Goal: Task Accomplishment & Management: Use online tool/utility

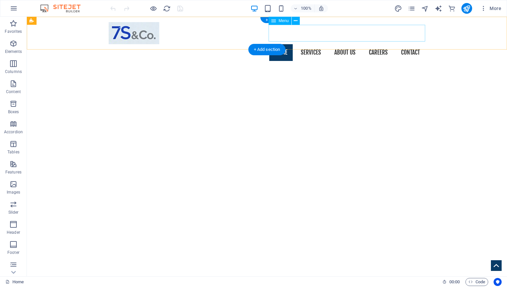
click at [311, 44] on nav "Home Services About us Founder Careers Contact" at bounding box center [267, 52] width 316 height 17
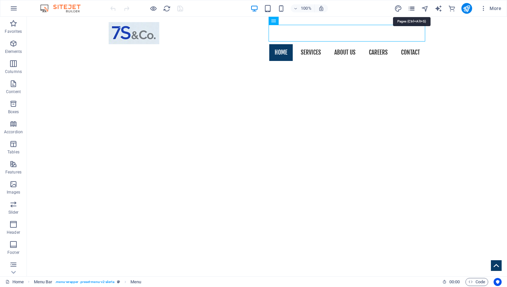
click at [411, 9] on icon "pages" at bounding box center [412, 9] width 8 height 8
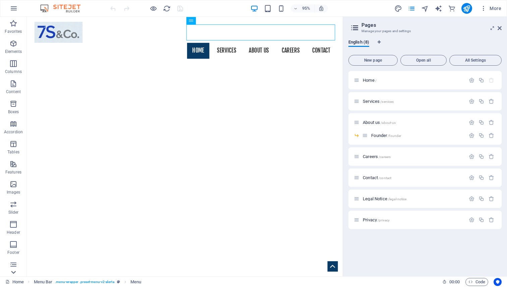
click at [14, 272] on icon at bounding box center [13, 272] width 5 height 3
click at [17, 23] on icon at bounding box center [13, 20] width 9 height 9
click at [17, 7] on icon "button" at bounding box center [14, 8] width 8 height 8
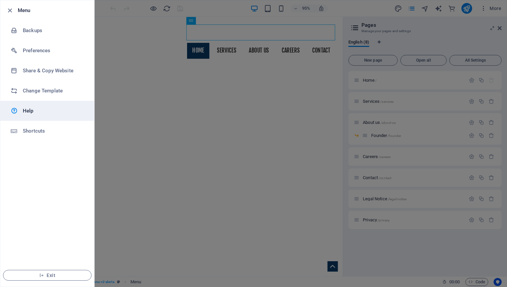
click at [27, 115] on link "Help" at bounding box center [47, 111] width 94 height 20
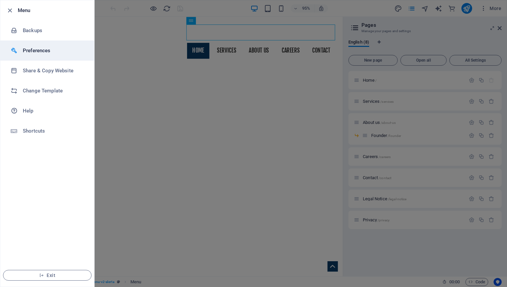
click at [48, 50] on h6 "Preferences" at bounding box center [54, 51] width 62 height 8
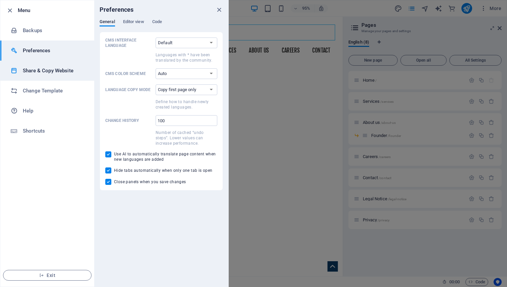
click at [45, 75] on li "Share & Copy Website" at bounding box center [47, 71] width 94 height 20
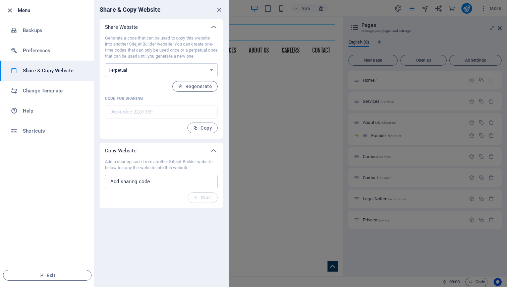
click at [12, 11] on icon "button" at bounding box center [10, 11] width 8 height 8
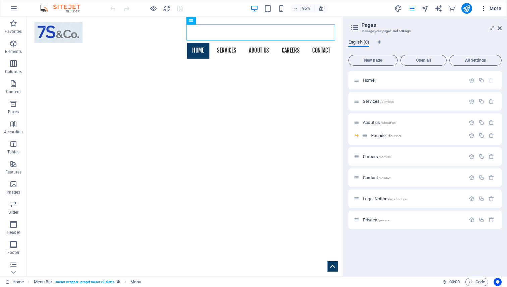
click at [483, 8] on icon "button" at bounding box center [483, 8] width 7 height 7
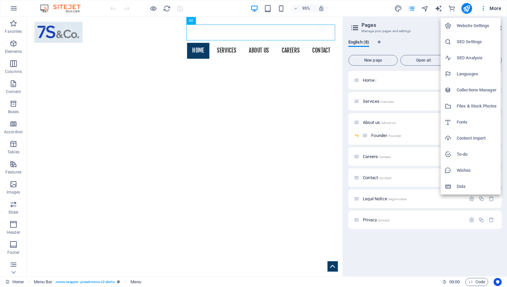
click at [474, 30] on li "Website Settings" at bounding box center [470, 26] width 60 height 16
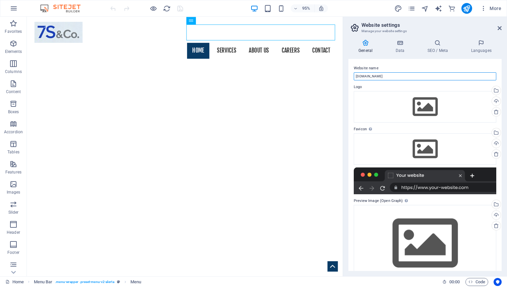
click at [356, 78] on input "[DOMAIN_NAME]" at bounding box center [425, 76] width 142 height 8
type input "[DOMAIN_NAME]"
click at [501, 30] on icon at bounding box center [499, 27] width 4 height 5
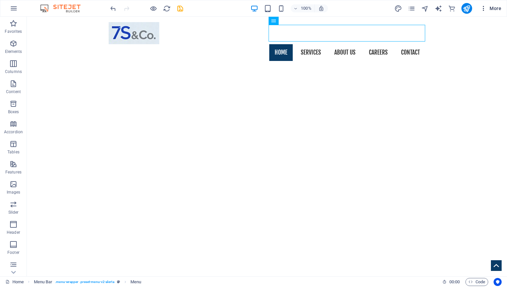
click at [488, 6] on span "More" at bounding box center [490, 8] width 21 height 7
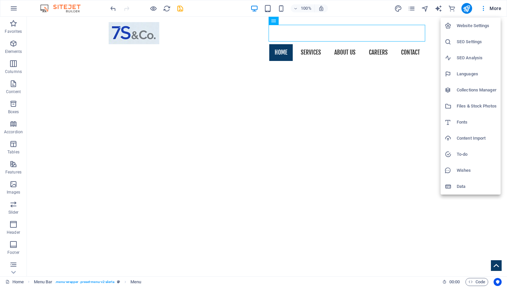
click at [469, 23] on h6 "Website Settings" at bounding box center [476, 26] width 40 height 8
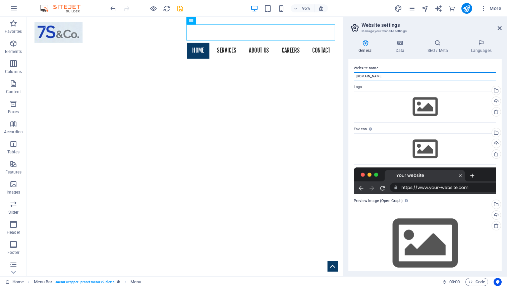
click at [373, 79] on input "[DOMAIN_NAME]" at bounding box center [425, 76] width 142 height 8
drag, startPoint x: 386, startPoint y: 77, endPoint x: 352, endPoint y: 77, distance: 34.2
click at [352, 77] on div "Website name [DOMAIN_NAME] Logo Drag files here, click to choose files or selec…" at bounding box center [424, 165] width 153 height 212
click at [500, 31] on header "Website settings Manage your website settings" at bounding box center [426, 25] width 152 height 17
click at [499, 29] on icon at bounding box center [499, 27] width 4 height 5
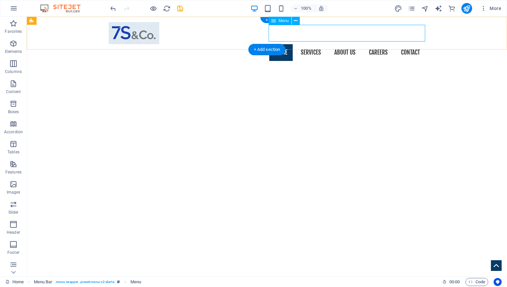
click at [415, 44] on nav "Home Services About us Founder Careers Contact" at bounding box center [267, 52] width 316 height 17
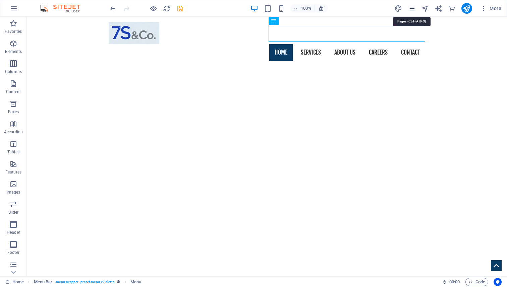
click at [415, 10] on icon "pages" at bounding box center [412, 9] width 8 height 8
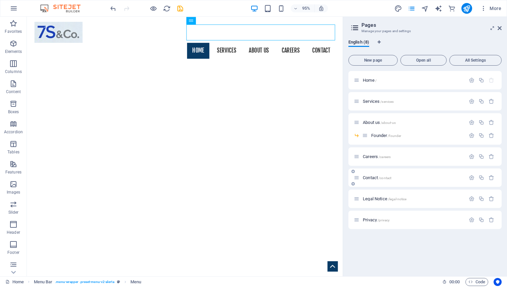
click at [370, 181] on div "Contact /contact" at bounding box center [410, 178] width 112 height 8
click at [425, 176] on p "Contact /contact" at bounding box center [413, 178] width 101 height 4
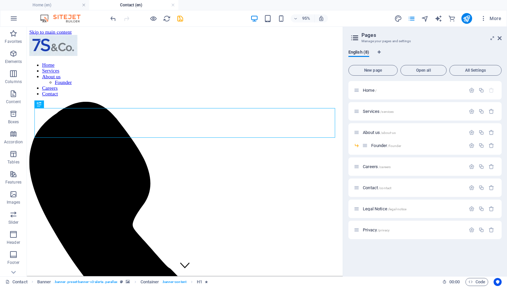
click at [501, 39] on aside "Pages Manage your pages and settings English (8) New page Open all All Settings…" at bounding box center [425, 152] width 164 height 250
click at [500, 39] on icon at bounding box center [499, 38] width 4 height 5
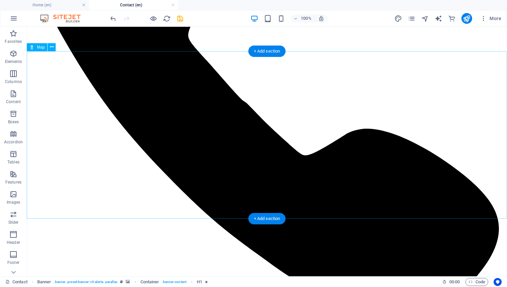
scroll to position [271, 0]
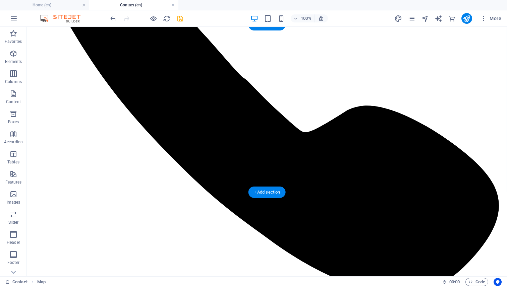
scroll to position [284, 0]
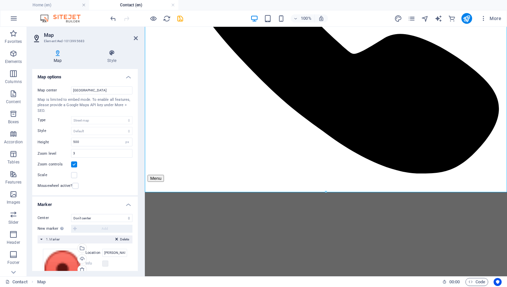
scroll to position [57, 0]
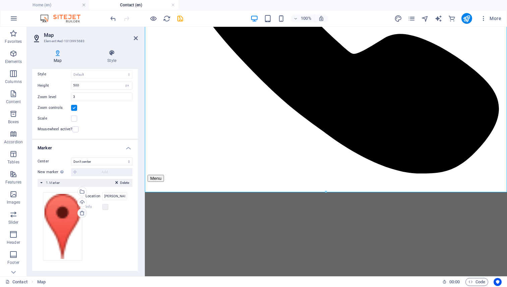
click at [82, 212] on icon at bounding box center [81, 212] width 5 height 5
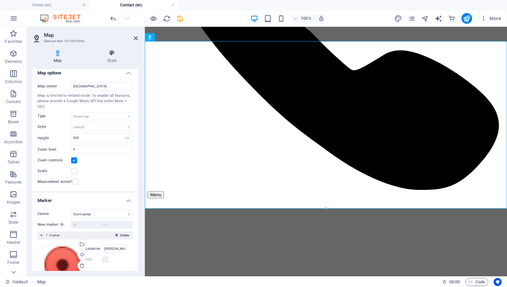
scroll to position [0, 0]
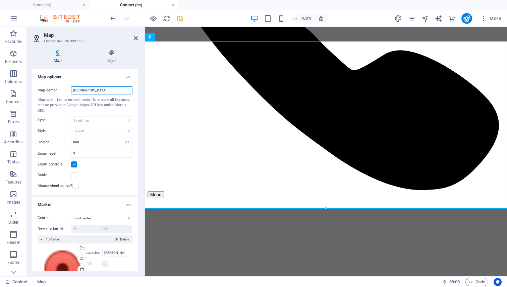
click at [91, 92] on input "[GEOGRAPHIC_DATA]" at bounding box center [101, 90] width 61 height 8
type input "B"
type input "[GEOGRAPHIC_DATA]"
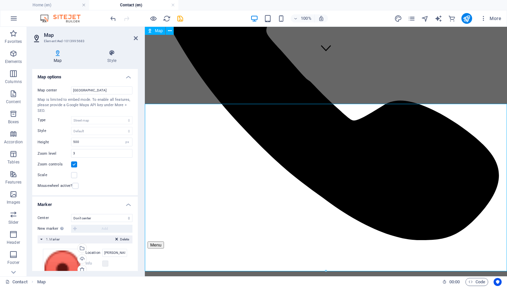
scroll to position [198, 0]
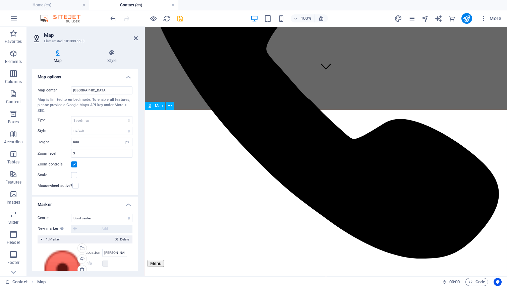
click at [169, 105] on icon at bounding box center [170, 105] width 4 height 7
click at [172, 107] on button at bounding box center [170, 106] width 8 height 8
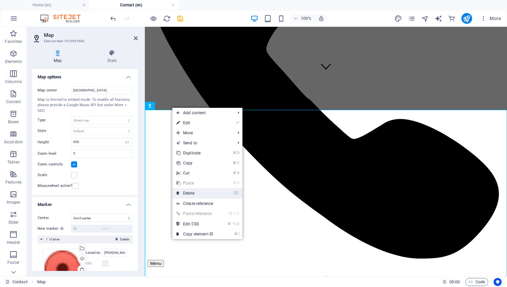
click at [188, 197] on link "⌦ Delete" at bounding box center [194, 193] width 45 height 10
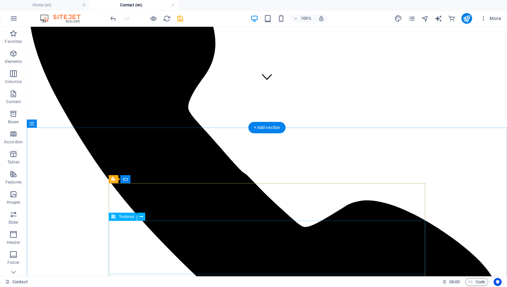
scroll to position [190, 0]
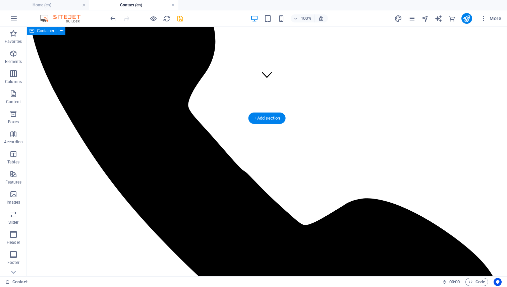
click at [265, 118] on div "+ Add section" at bounding box center [266, 118] width 37 height 11
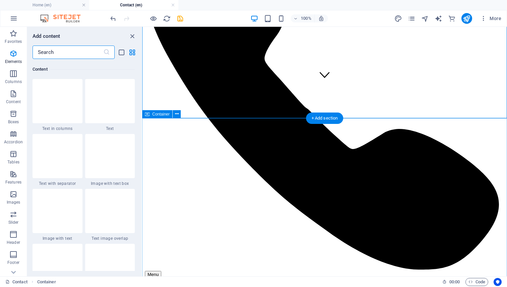
scroll to position [1173, 0]
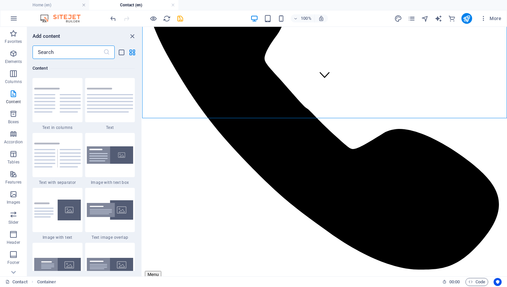
click at [58, 49] on input "text" at bounding box center [68, 52] width 71 height 13
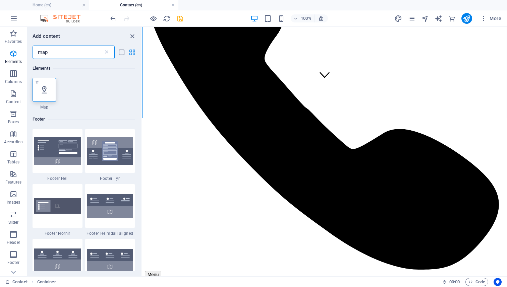
scroll to position [0, 0]
type input "map"
click at [42, 90] on icon at bounding box center [44, 90] width 9 height 9
select select "1"
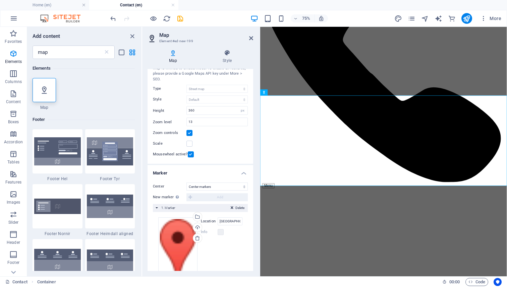
scroll to position [49, 0]
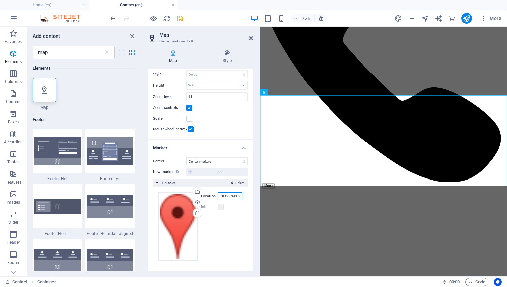
click at [226, 193] on input "[GEOGRAPHIC_DATA][US_STATE], [GEOGRAPHIC_DATA]" at bounding box center [229, 196] width 25 height 8
drag, startPoint x: 220, startPoint y: 196, endPoint x: 248, endPoint y: 196, distance: 28.8
click at [248, 196] on div "Center Don't center Center markers Center and zoom markers New marker To enable…" at bounding box center [200, 211] width 106 height 119
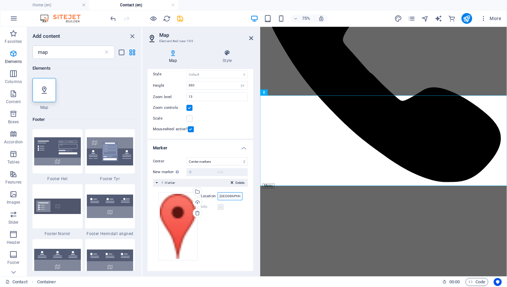
type input "[GEOGRAPHIC_DATA]"
click at [220, 207] on label at bounding box center [220, 207] width 6 height 6
click at [219, 204] on div "Info" at bounding box center [222, 207] width 42 height 8
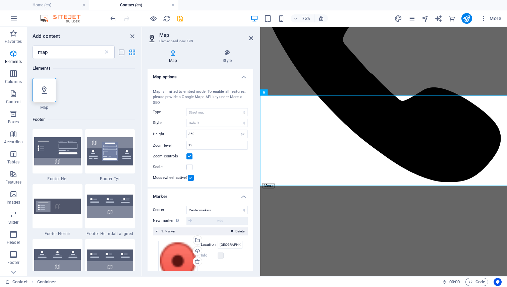
click at [249, 42] on header "Map Element #ed-new-199" at bounding box center [200, 35] width 106 height 17
click at [249, 39] on icon at bounding box center [251, 38] width 4 height 5
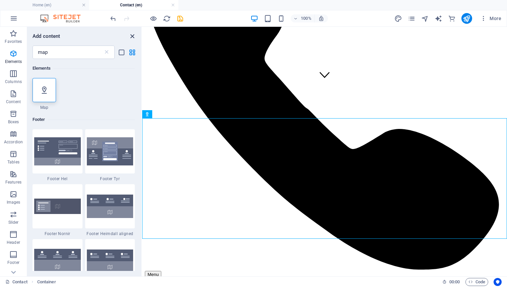
click at [131, 34] on icon "close panel" at bounding box center [132, 37] width 8 height 8
click at [132, 36] on icon "close panel" at bounding box center [132, 37] width 8 height 8
click at [130, 35] on icon "close panel" at bounding box center [132, 37] width 8 height 8
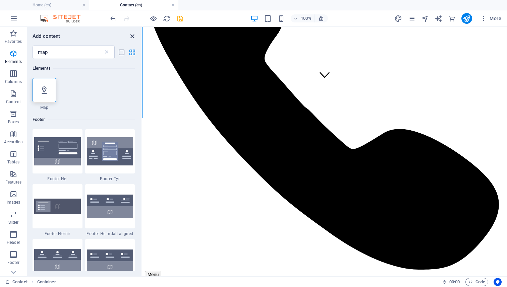
click at [132, 37] on icon "close panel" at bounding box center [132, 37] width 8 height 8
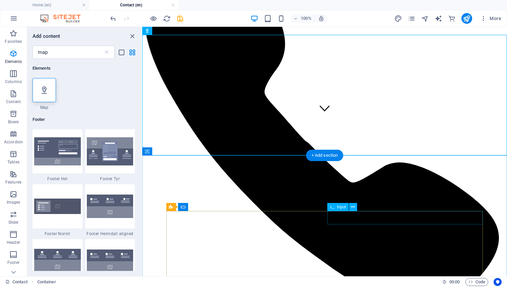
scroll to position [134, 0]
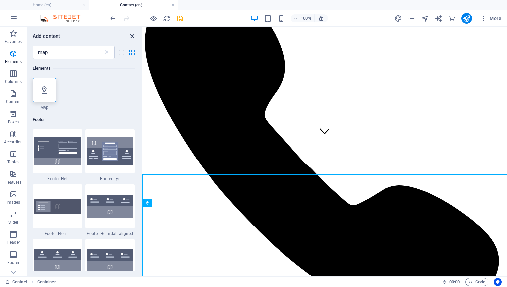
click at [131, 36] on icon "close panel" at bounding box center [132, 37] width 8 height 8
click at [8, 86] on button "Columns" at bounding box center [13, 77] width 27 height 20
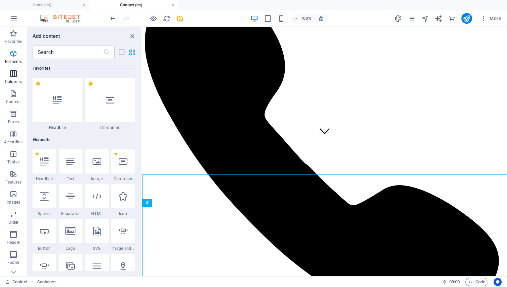
click at [13, 76] on icon "button" at bounding box center [13, 74] width 8 height 8
click at [131, 34] on icon "close panel" at bounding box center [132, 37] width 8 height 8
click at [131, 37] on icon "close panel" at bounding box center [132, 37] width 8 height 8
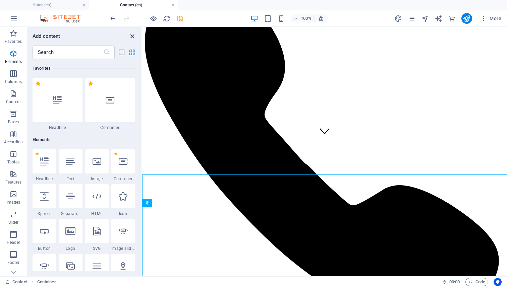
click at [131, 37] on icon "close panel" at bounding box center [132, 37] width 8 height 8
click at [131, 52] on icon "grid-view" at bounding box center [132, 53] width 8 height 8
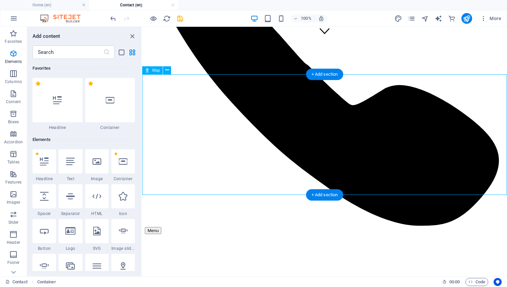
scroll to position [228, 0]
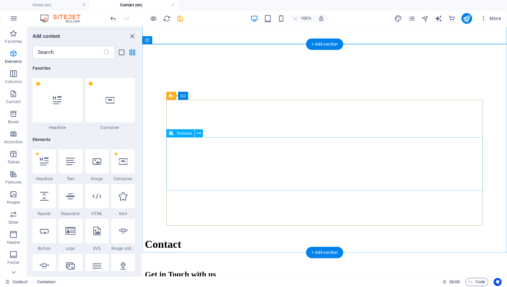
scroll to position [525, 0]
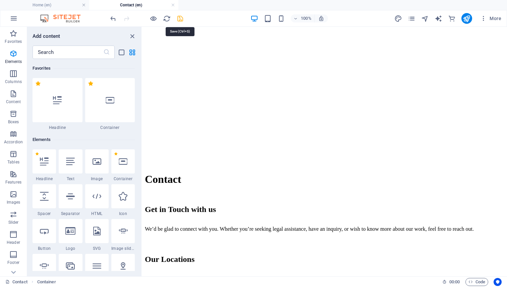
click at [180, 15] on icon "save" at bounding box center [180, 19] width 8 height 8
click at [180, 18] on icon "save" at bounding box center [180, 19] width 8 height 8
click at [180, 20] on icon "save" at bounding box center [180, 19] width 8 height 8
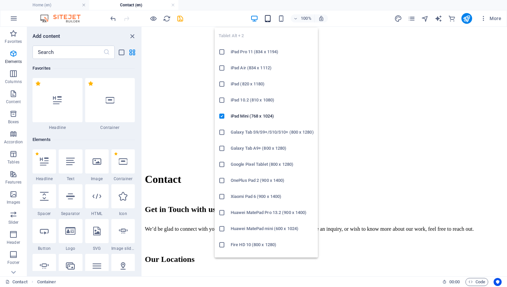
click at [268, 18] on icon "button" at bounding box center [268, 19] width 8 height 8
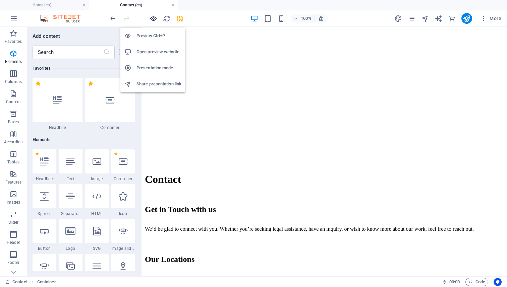
click at [153, 18] on icon "button" at bounding box center [153, 19] width 8 height 8
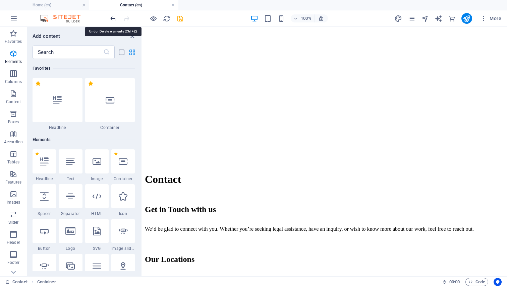
click at [114, 19] on icon "undo" at bounding box center [113, 19] width 8 height 8
click at [132, 37] on icon "close panel" at bounding box center [132, 37] width 8 height 8
click at [13, 34] on icon "button" at bounding box center [13, 33] width 8 height 8
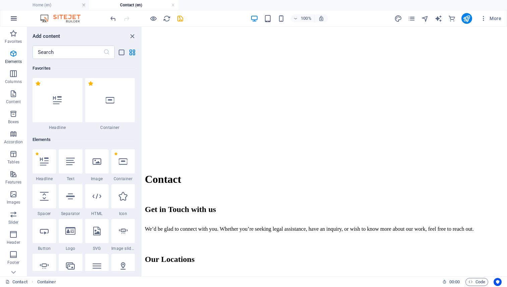
click at [14, 16] on icon "button" at bounding box center [14, 18] width 8 height 8
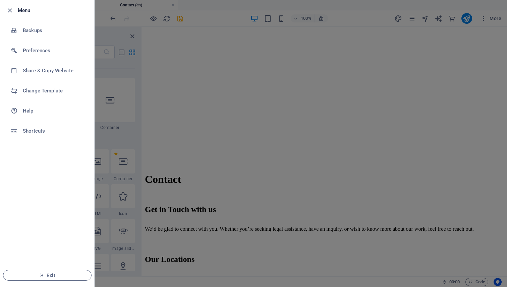
click at [23, 8] on h6 "Menu" at bounding box center [53, 10] width 71 height 8
click at [12, 10] on icon "button" at bounding box center [10, 11] width 8 height 8
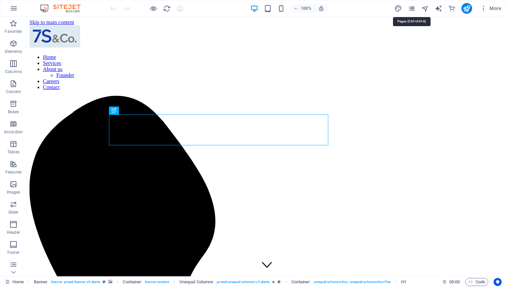
click at [410, 9] on icon "pages" at bounding box center [412, 9] width 8 height 8
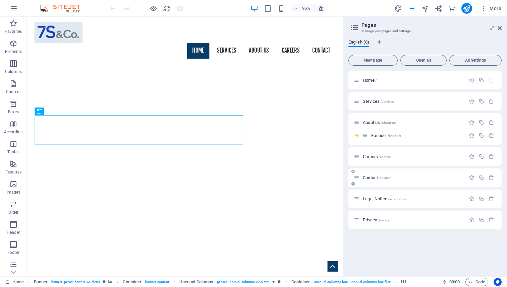
click at [370, 178] on span "Contact /contact" at bounding box center [377, 177] width 28 height 5
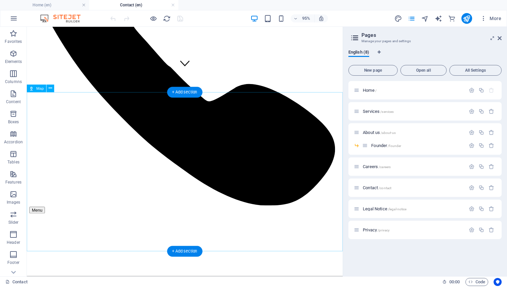
scroll to position [200, 0]
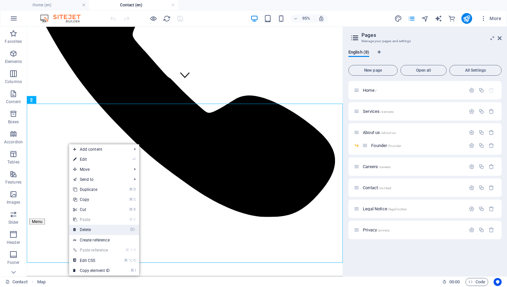
click at [82, 228] on link "⌦ Delete" at bounding box center [91, 230] width 45 height 10
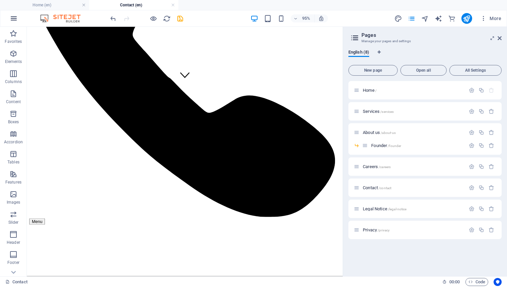
click at [16, 25] on button "button" at bounding box center [14, 18] width 16 height 16
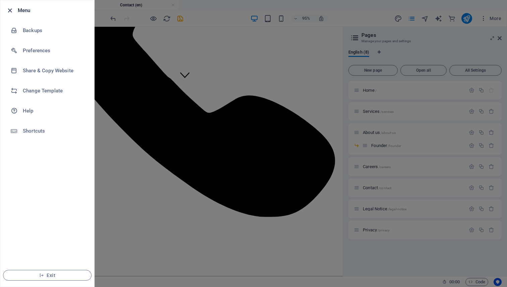
click at [9, 13] on icon "button" at bounding box center [10, 11] width 8 height 8
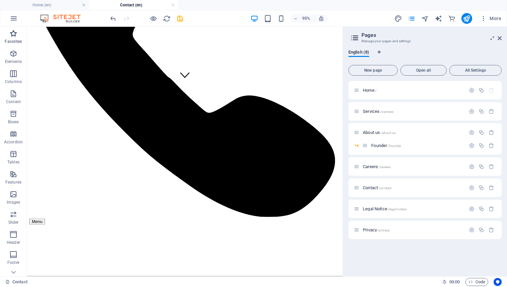
click at [9, 40] on p "Favorites" at bounding box center [13, 41] width 17 height 5
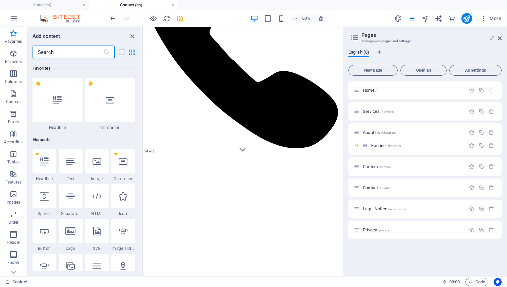
click at [67, 52] on input "text" at bounding box center [68, 52] width 71 height 13
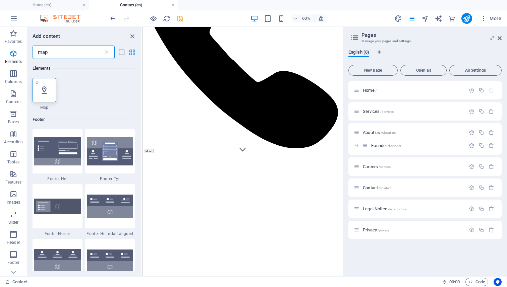
type input "map"
click at [47, 89] on icon at bounding box center [44, 90] width 9 height 9
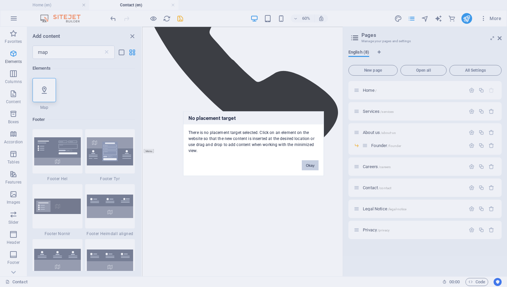
click at [309, 166] on button "Okay" at bounding box center [310, 165] width 17 height 10
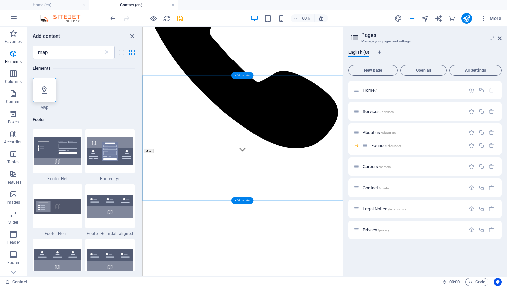
click at [237, 76] on div "+ Add section" at bounding box center [242, 75] width 22 height 7
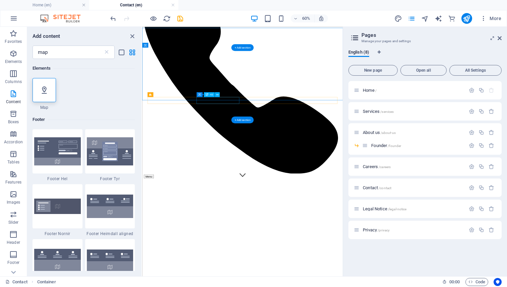
scroll to position [144, 0]
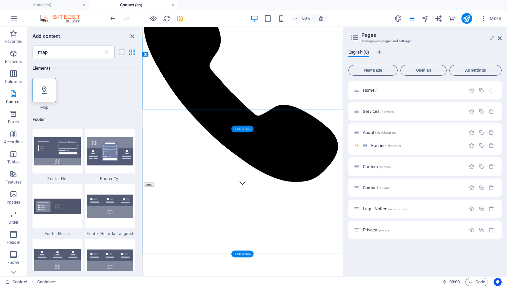
click at [245, 130] on div "+ Add section" at bounding box center [242, 129] width 22 height 7
click at [128, 38] on icon "close panel" at bounding box center [132, 37] width 8 height 8
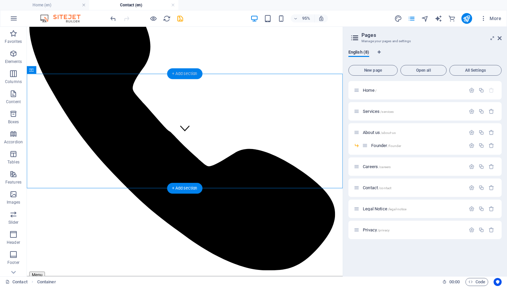
click at [191, 72] on div "+ Add section" at bounding box center [184, 73] width 35 height 11
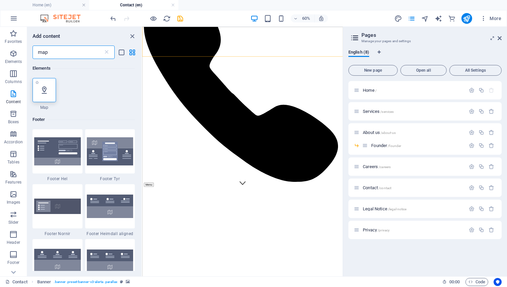
click at [44, 86] on icon at bounding box center [44, 90] width 9 height 9
select select "1"
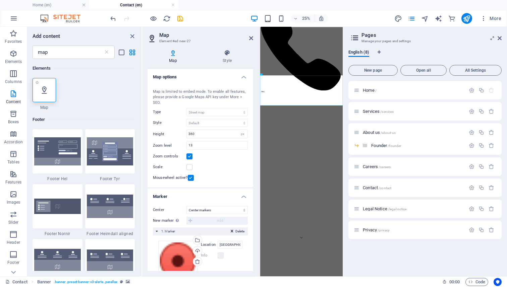
scroll to position [0, 0]
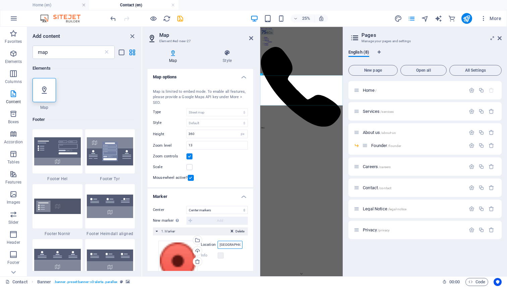
click at [227, 247] on input "[GEOGRAPHIC_DATA][US_STATE], [GEOGRAPHIC_DATA]" at bounding box center [229, 245] width 25 height 8
drag, startPoint x: 480, startPoint y: 273, endPoint x: 263, endPoint y: 913, distance: 674.9
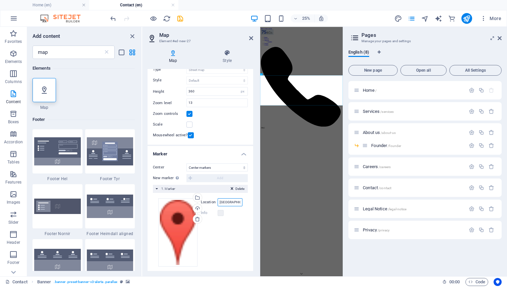
scroll to position [49, 0]
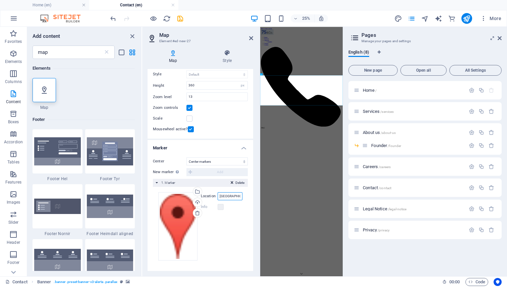
click at [228, 199] on input "[GEOGRAPHIC_DATA]" at bounding box center [229, 196] width 25 height 8
click at [236, 198] on input "[GEOGRAPHIC_DATA]" at bounding box center [229, 196] width 25 height 8
type input "[GEOGRAPHIC_DATA]"
click at [251, 38] on icon at bounding box center [251, 38] width 4 height 5
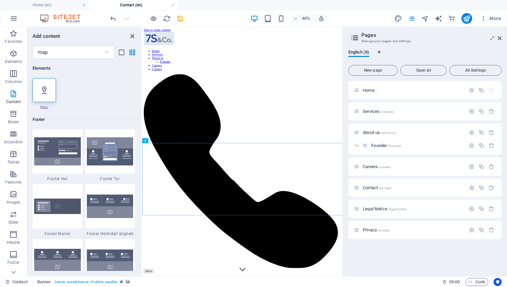
click at [133, 35] on icon "close panel" at bounding box center [132, 37] width 8 height 8
click at [131, 37] on icon "close panel" at bounding box center [132, 37] width 8 height 8
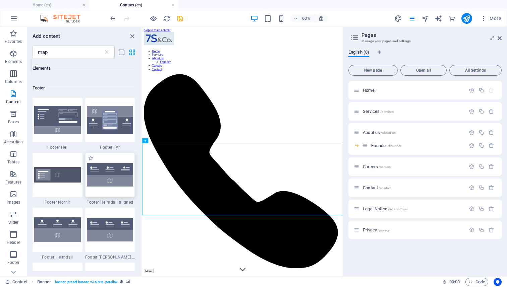
scroll to position [34, 0]
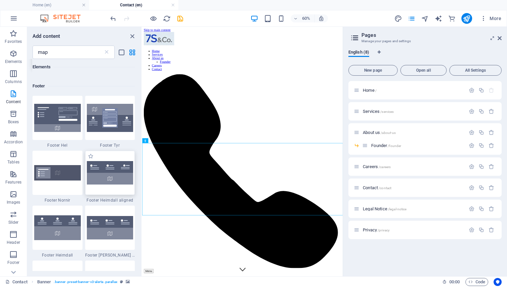
click at [100, 188] on div at bounding box center [110, 173] width 50 height 44
click at [109, 174] on img at bounding box center [110, 172] width 47 height 23
click at [131, 34] on icon "close panel" at bounding box center [132, 37] width 8 height 8
click at [12, 19] on icon "button" at bounding box center [14, 18] width 8 height 8
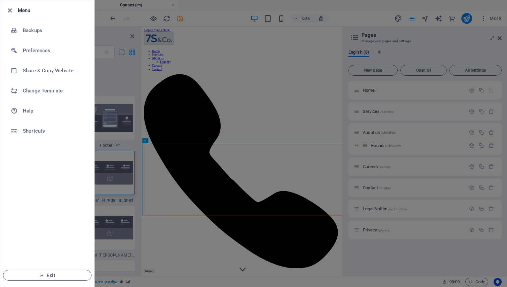
click at [11, 8] on icon "button" at bounding box center [10, 11] width 8 height 8
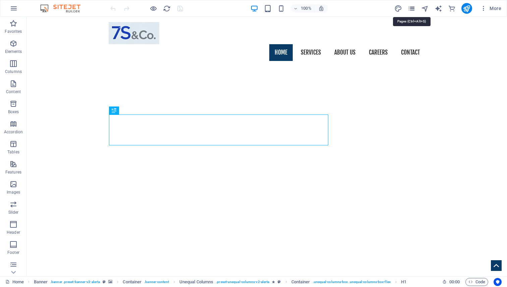
click at [412, 11] on icon "pages" at bounding box center [412, 9] width 8 height 8
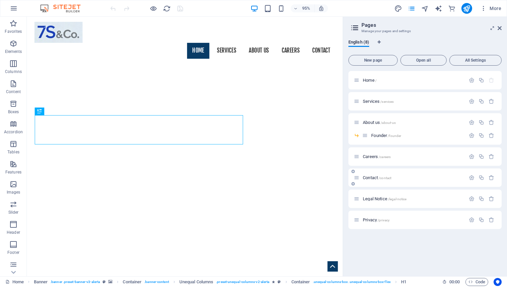
click at [369, 182] on div "Contact /contact" at bounding box center [424, 178] width 153 height 18
click at [369, 178] on span "Contact /contact" at bounding box center [377, 177] width 28 height 5
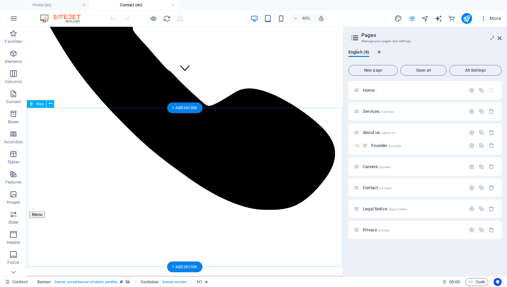
scroll to position [209, 0]
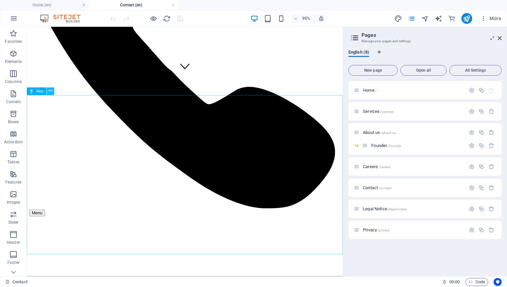
click at [51, 92] on icon at bounding box center [50, 91] width 3 height 7
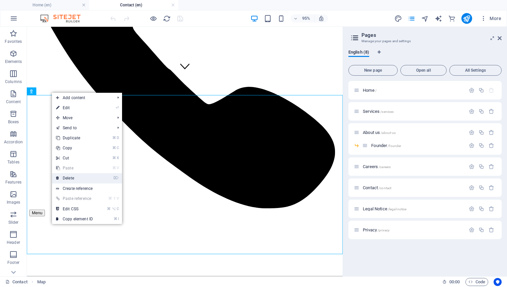
click at [64, 177] on link "⌦ Delete" at bounding box center [74, 178] width 45 height 10
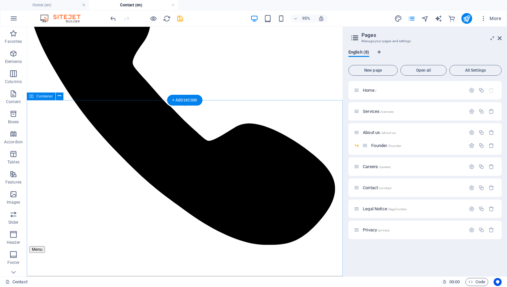
scroll to position [148, 0]
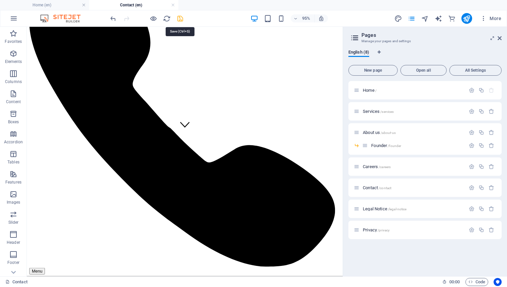
click at [180, 21] on icon "save" at bounding box center [180, 19] width 8 height 8
checkbox input "false"
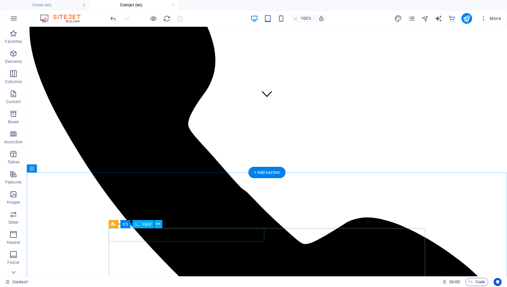
scroll to position [161, 0]
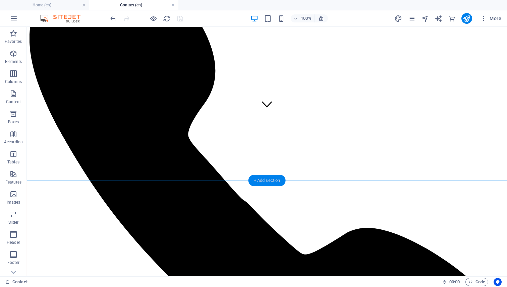
click at [271, 180] on div "+ Add section" at bounding box center [266, 180] width 37 height 11
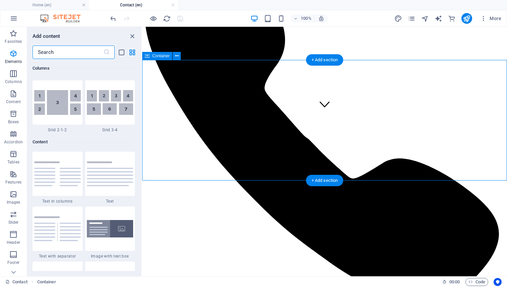
scroll to position [1173, 0]
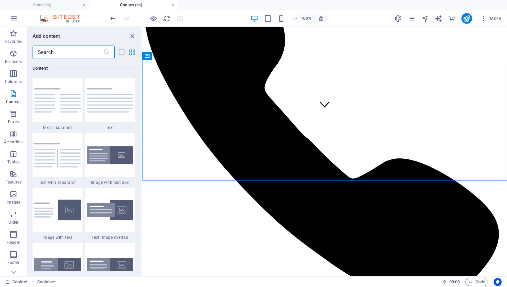
click at [58, 46] on input "text" at bounding box center [68, 52] width 71 height 13
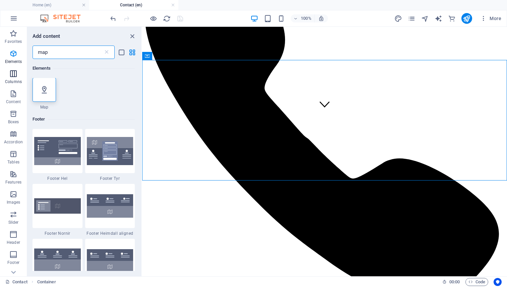
scroll to position [0, 0]
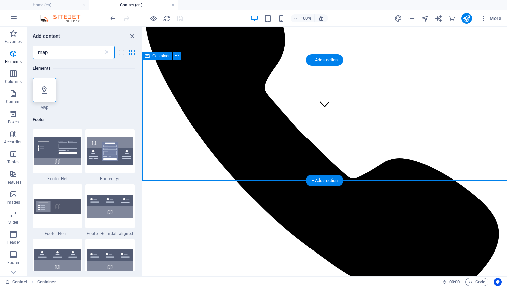
type input "map"
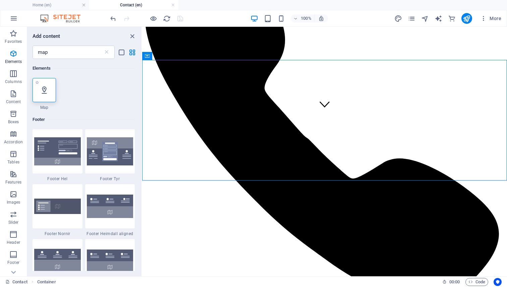
click at [49, 96] on div at bounding box center [44, 90] width 23 height 24
select select "1"
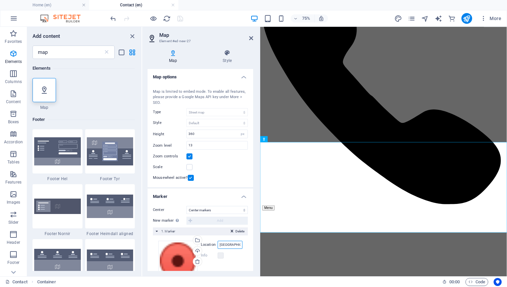
scroll to position [0, 43]
drag, startPoint x: 479, startPoint y: 271, endPoint x: 284, endPoint y: 316, distance: 200.9
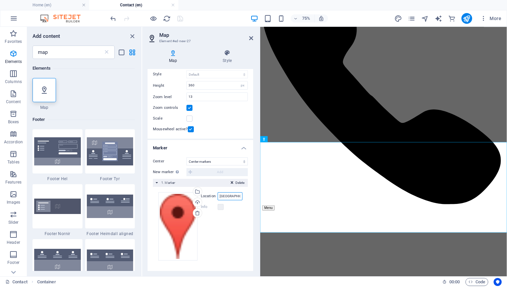
scroll to position [0, 0]
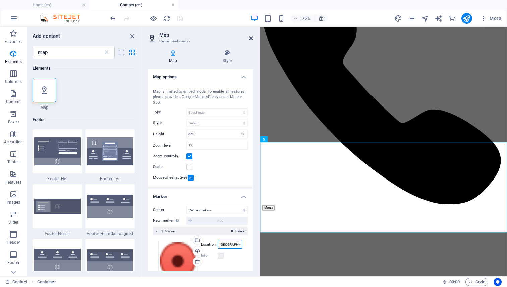
type input "[GEOGRAPHIC_DATA]"
click at [250, 38] on icon at bounding box center [251, 38] width 4 height 5
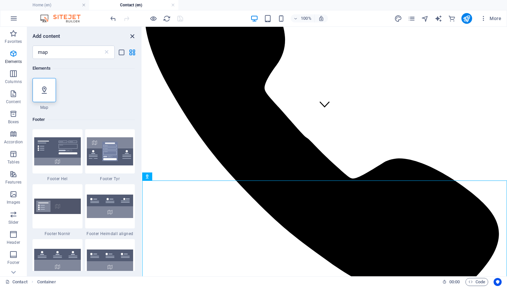
click at [131, 38] on icon "close panel" at bounding box center [132, 37] width 8 height 8
click at [133, 37] on icon "close panel" at bounding box center [132, 37] width 8 height 8
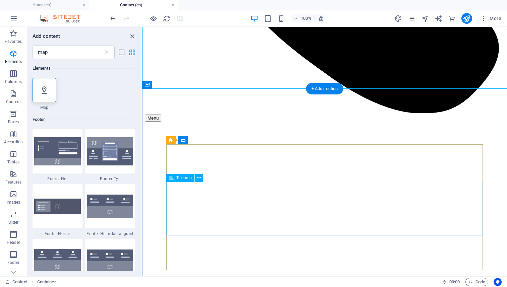
scroll to position [349, 0]
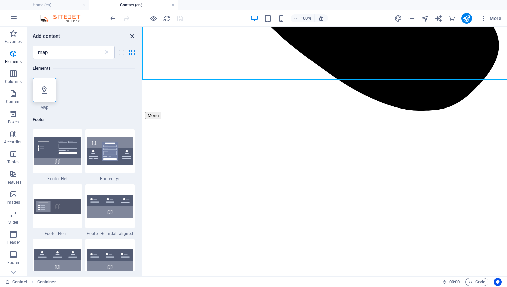
click at [131, 38] on icon "close panel" at bounding box center [132, 37] width 8 height 8
click at [132, 53] on icon "grid-view" at bounding box center [132, 53] width 8 height 8
click at [16, 72] on icon "button" at bounding box center [13, 74] width 8 height 8
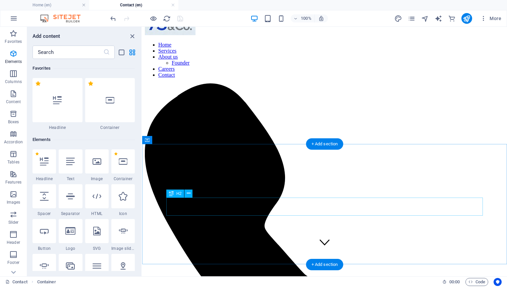
scroll to position [0, 0]
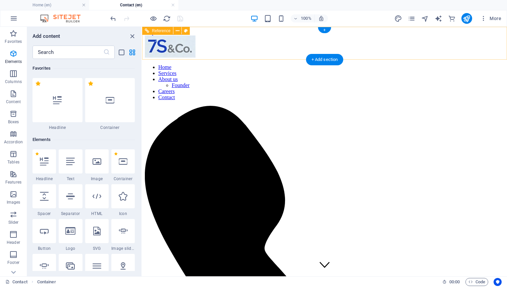
click at [200, 53] on div at bounding box center [324, 47] width 359 height 23
click at [54, 51] on input "text" at bounding box center [68, 52] width 71 height 13
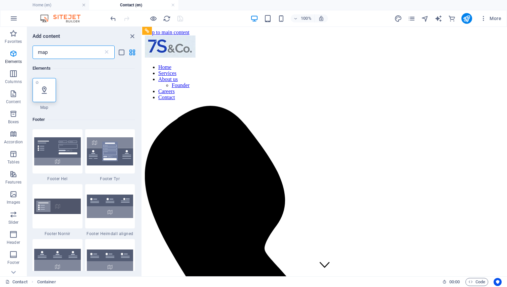
type input "map"
click at [51, 93] on div at bounding box center [44, 90] width 23 height 24
click at [44, 92] on icon at bounding box center [44, 90] width 9 height 9
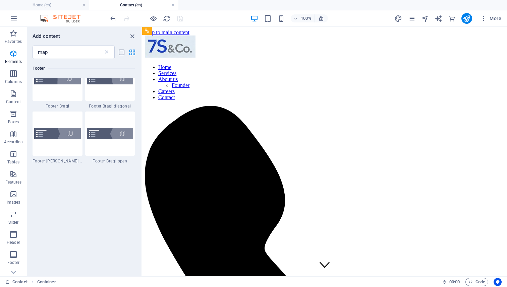
scroll to position [314, 0]
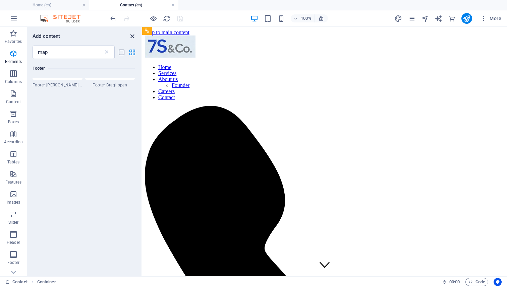
click at [132, 38] on icon "close panel" at bounding box center [132, 37] width 8 height 8
